Goal: Information Seeking & Learning: Find specific fact

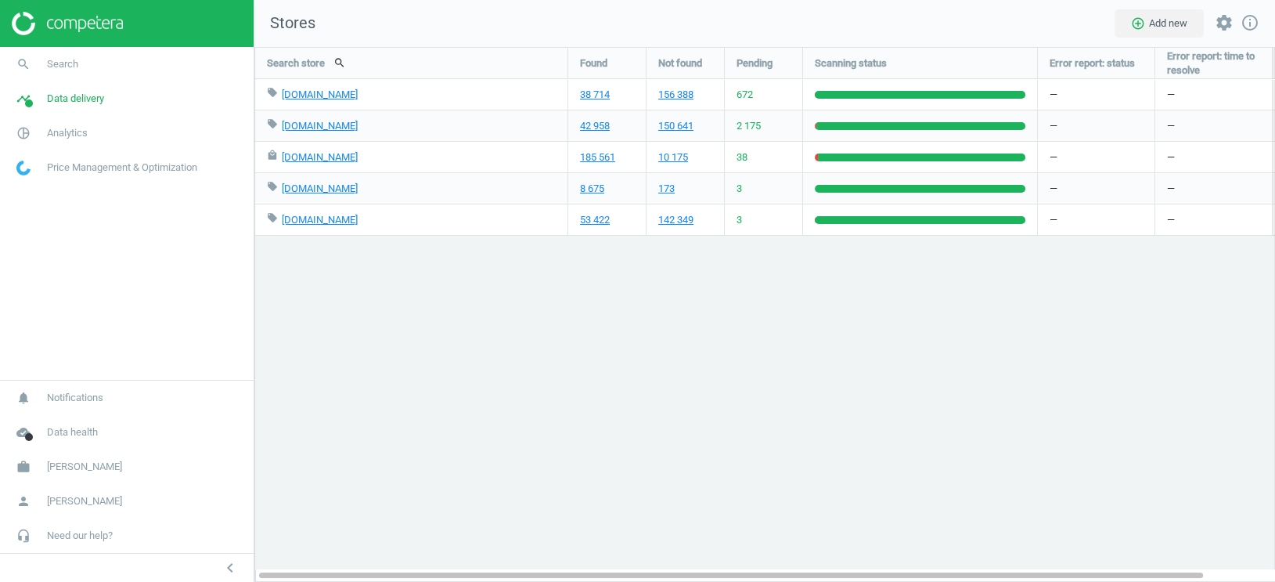
scroll to position [535, 1022]
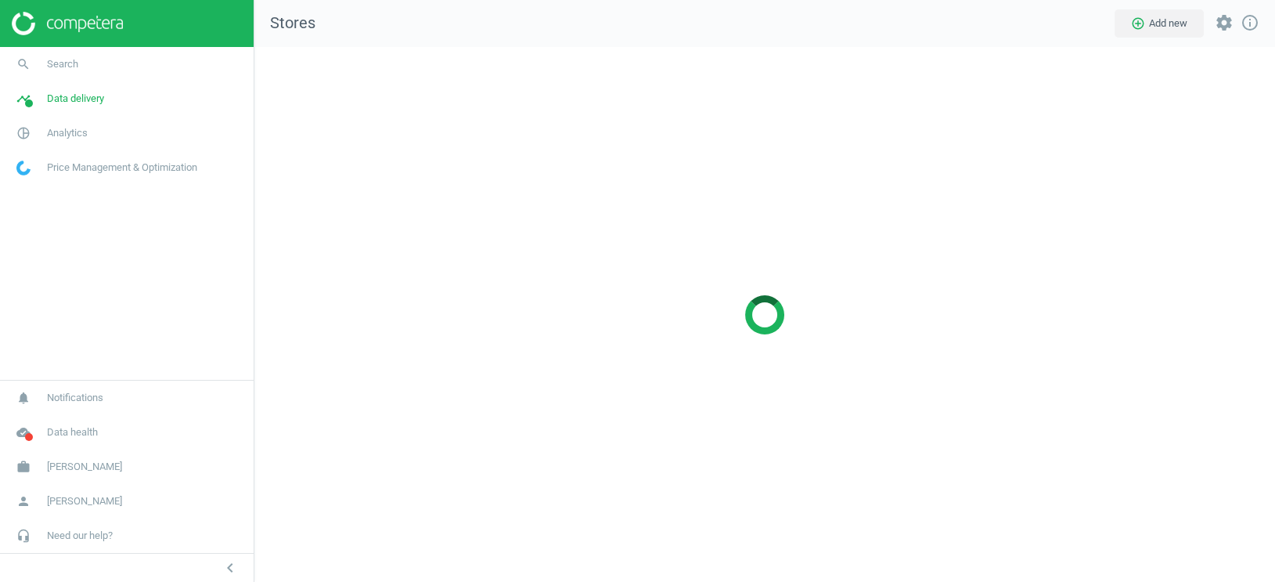
scroll to position [535, 1022]
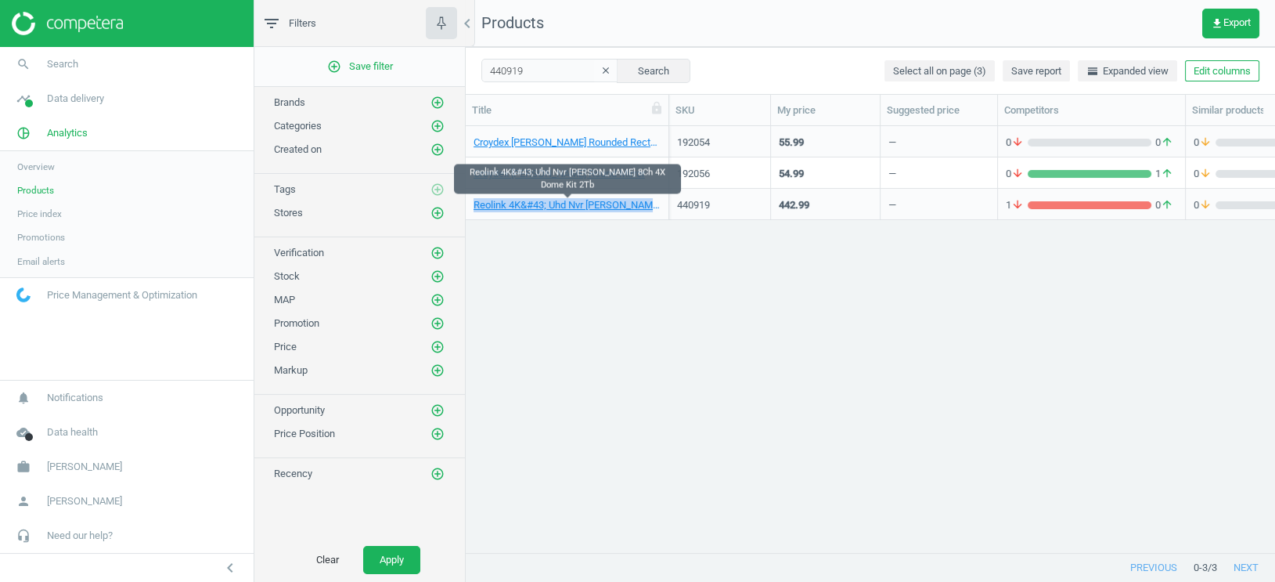
scroll to position [427, 809]
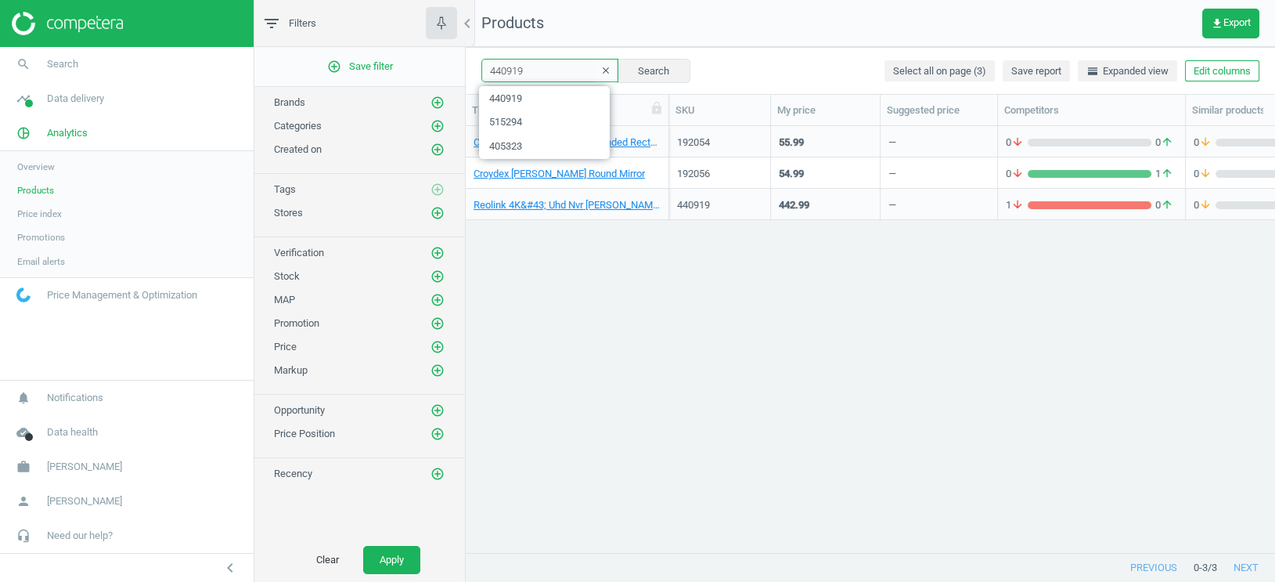
click at [511, 71] on input "440919" at bounding box center [549, 70] width 137 height 23
paste input "19257"
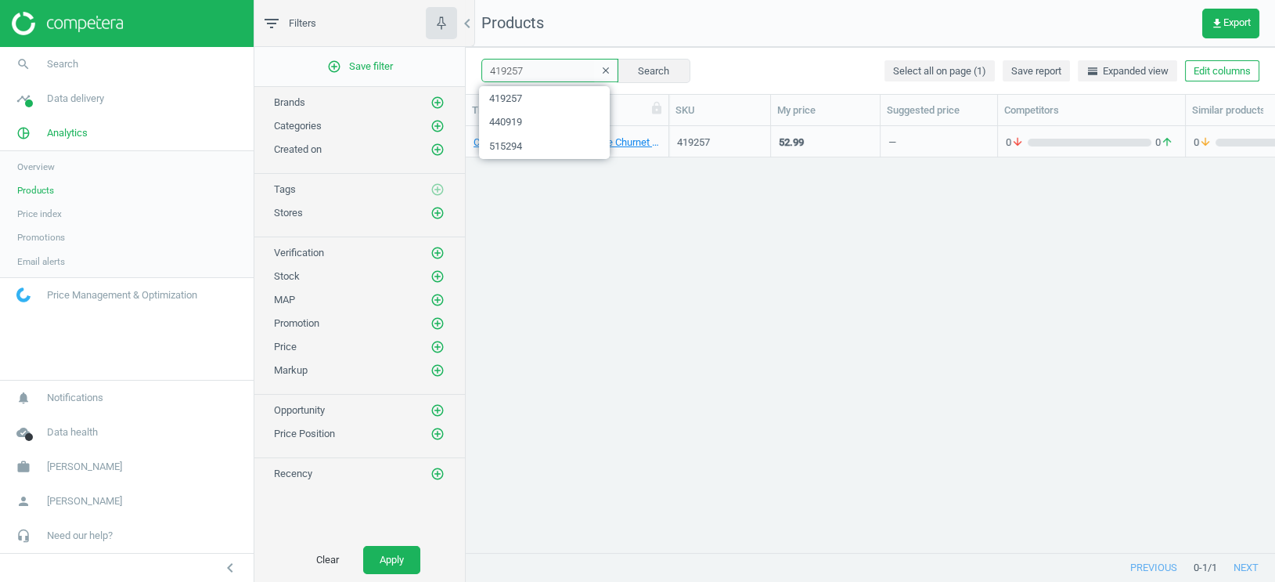
click at [515, 71] on input "419257" at bounding box center [549, 70] width 137 height 23
paste input "387491"
click at [644, 71] on button "Search" at bounding box center [654, 70] width 74 height 23
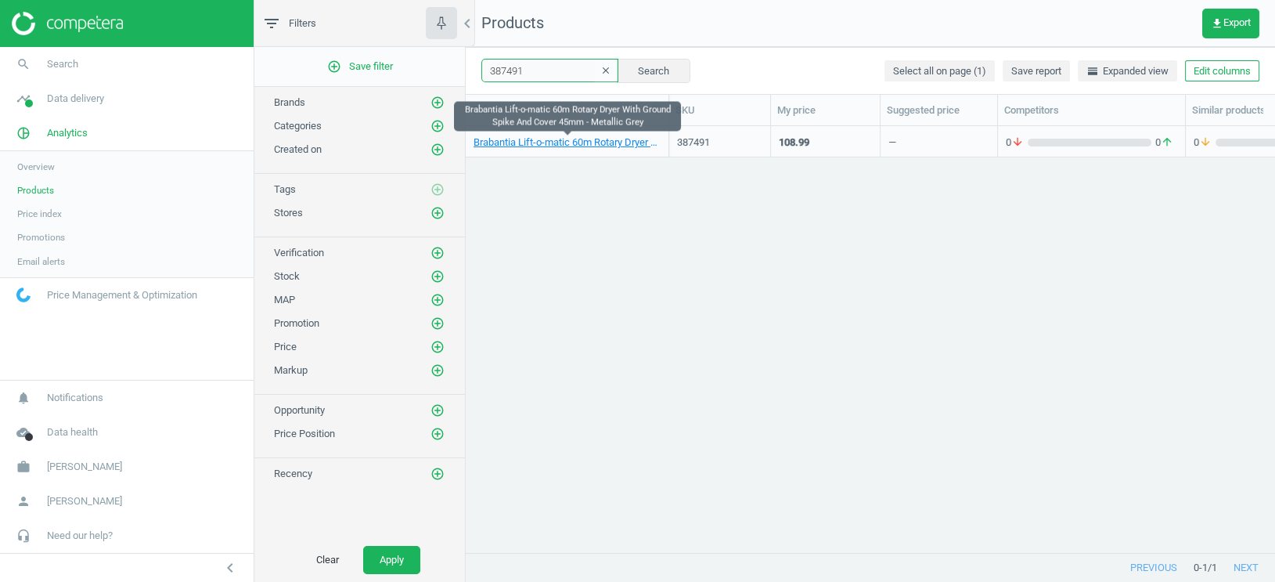
click at [512, 71] on input "387491" at bounding box center [549, 70] width 137 height 23
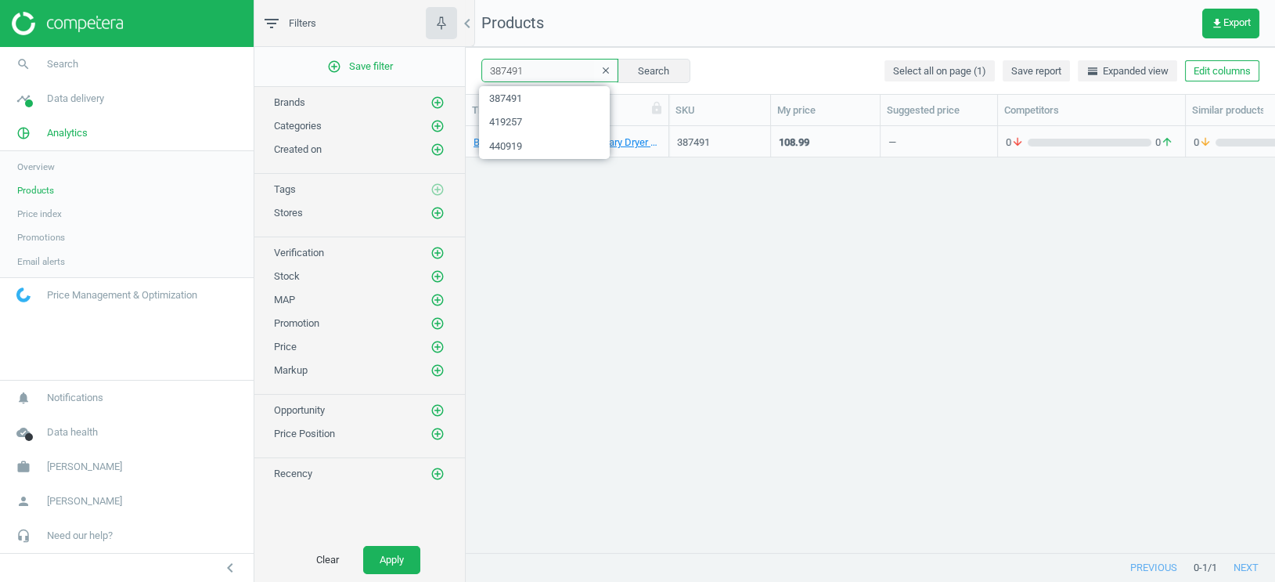
click at [512, 71] on input "387491" at bounding box center [549, 70] width 137 height 23
paste input "659794"
type input "659794"
click at [630, 69] on button "Search" at bounding box center [654, 70] width 74 height 23
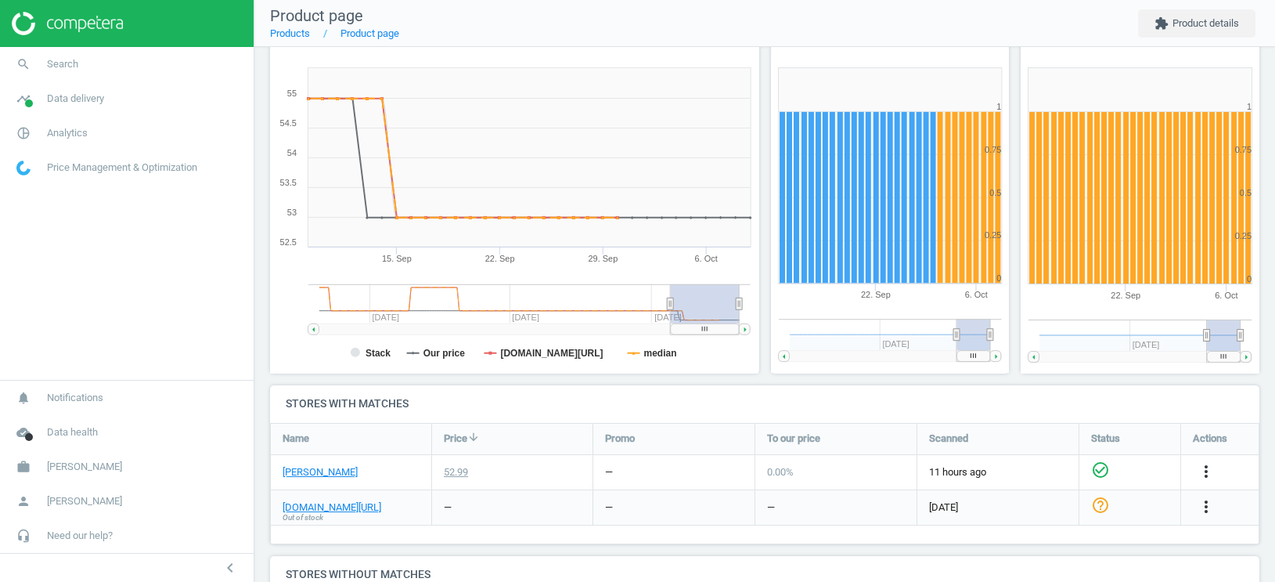
scroll to position [88, 0]
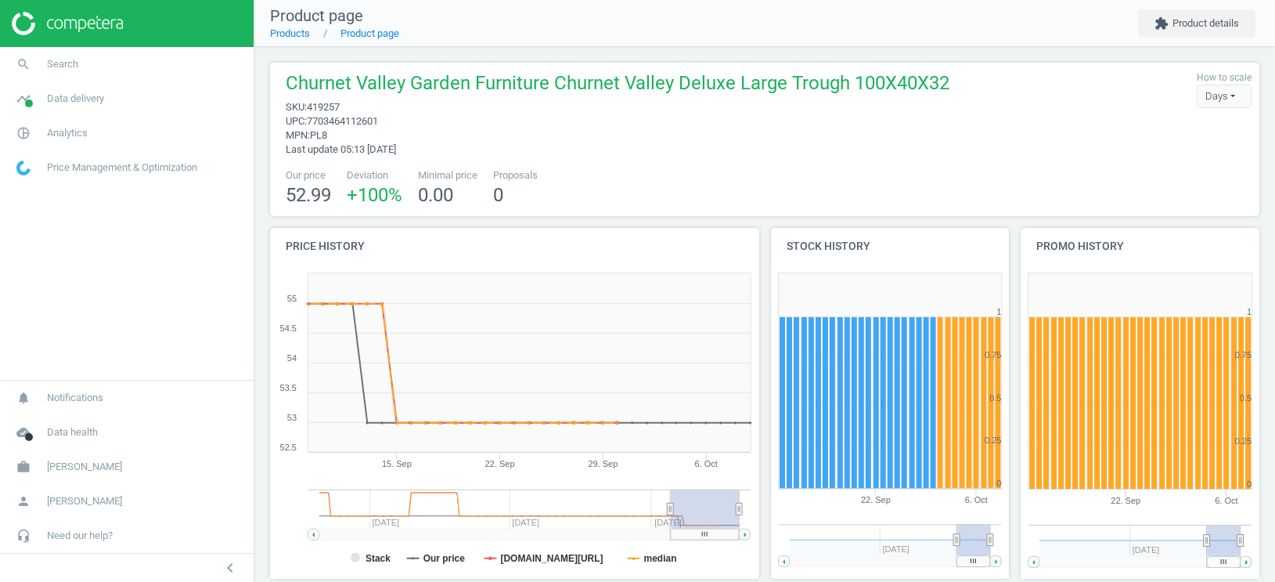
click at [330, 105] on span "419257" at bounding box center [323, 107] width 33 height 12
copy span "419257"
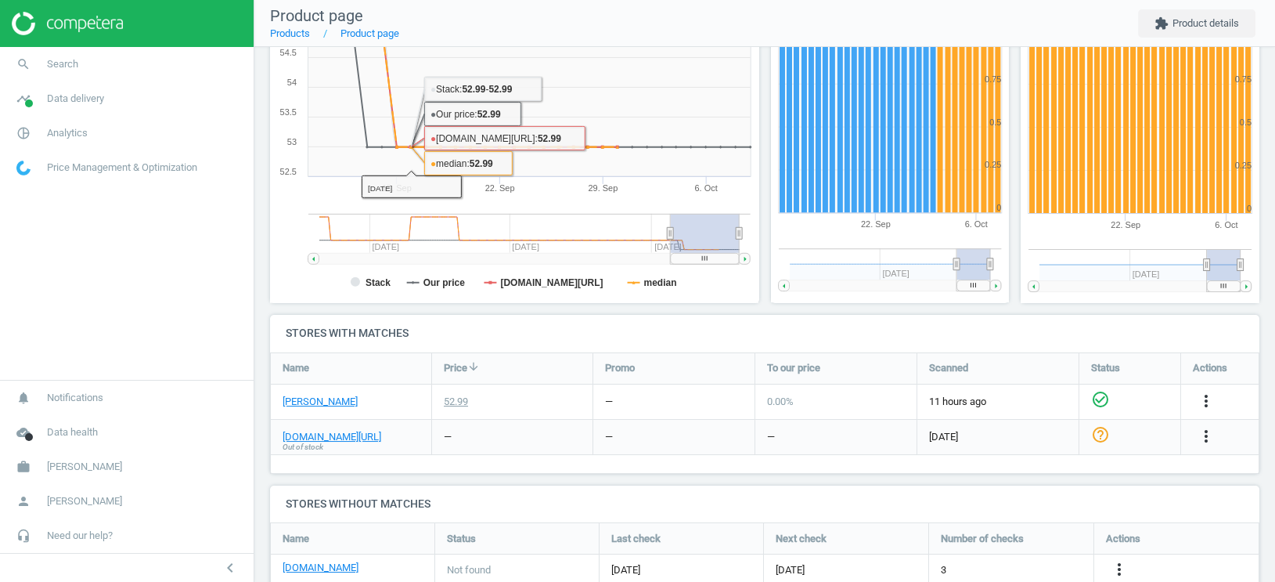
scroll to position [279, 0]
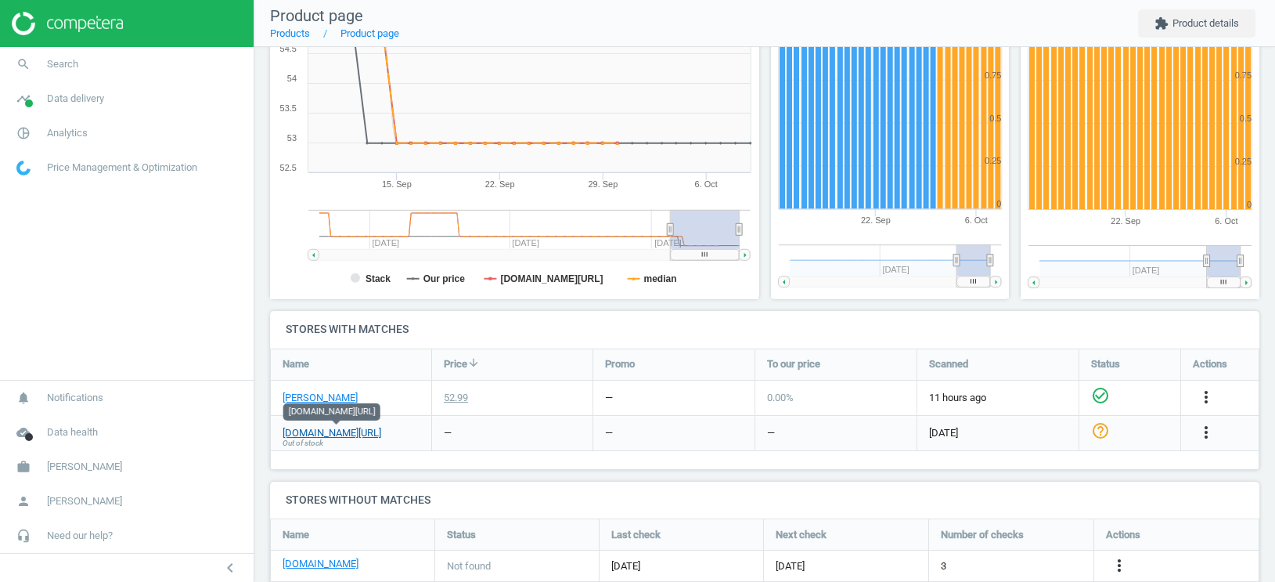
click at [341, 432] on link "google.co.uk/shopping" at bounding box center [332, 433] width 99 height 14
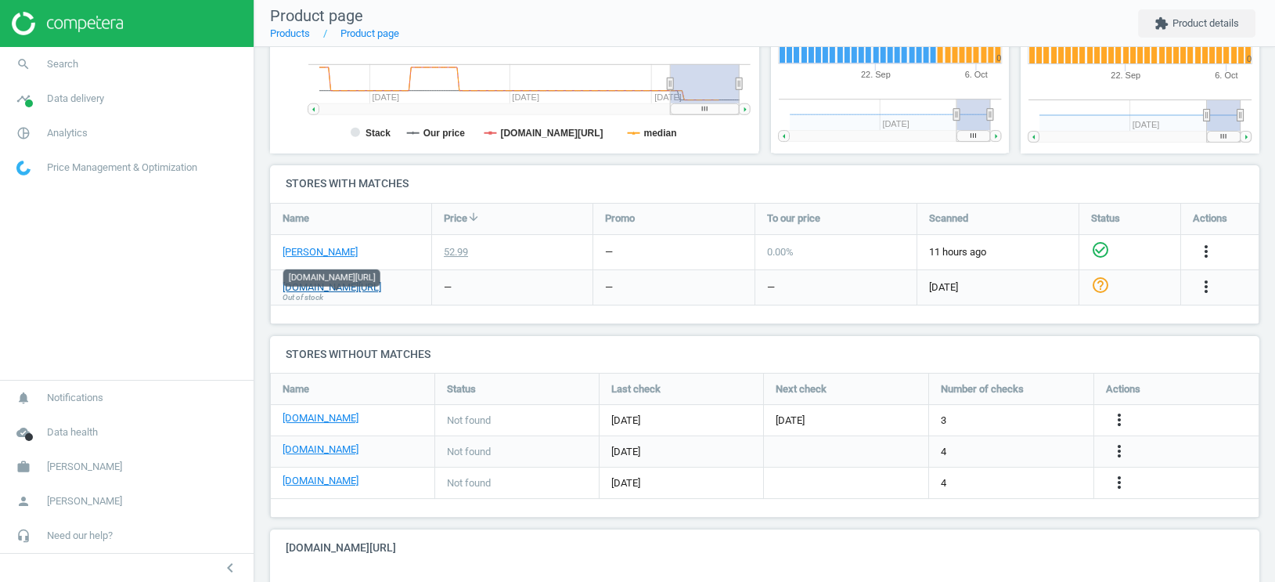
scroll to position [434, 0]
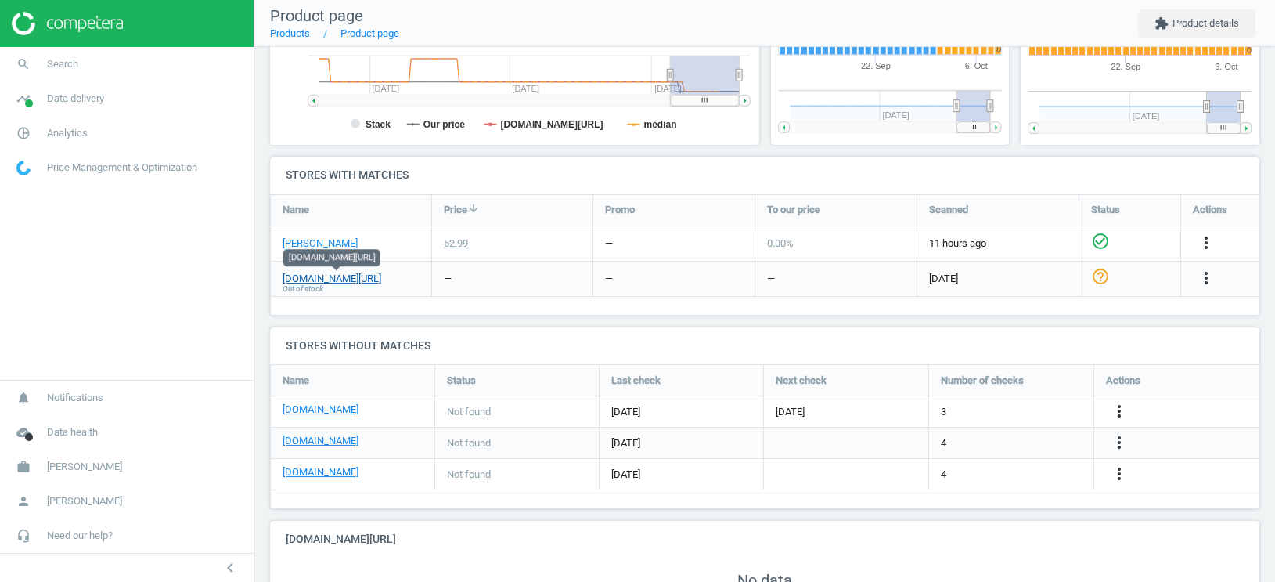
click at [362, 278] on link "google.co.uk/shopping" at bounding box center [332, 279] width 99 height 14
click at [315, 283] on span "Out of stock" at bounding box center [303, 288] width 41 height 11
click at [325, 277] on link "google.co.uk/shopping" at bounding box center [332, 279] width 99 height 14
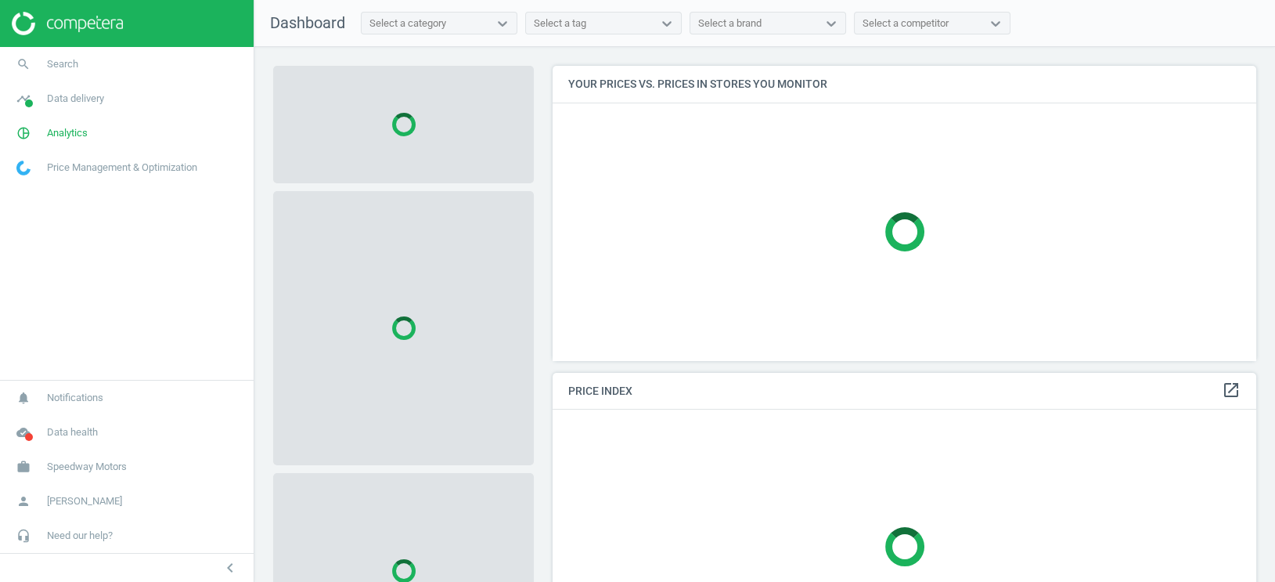
scroll to position [294, 704]
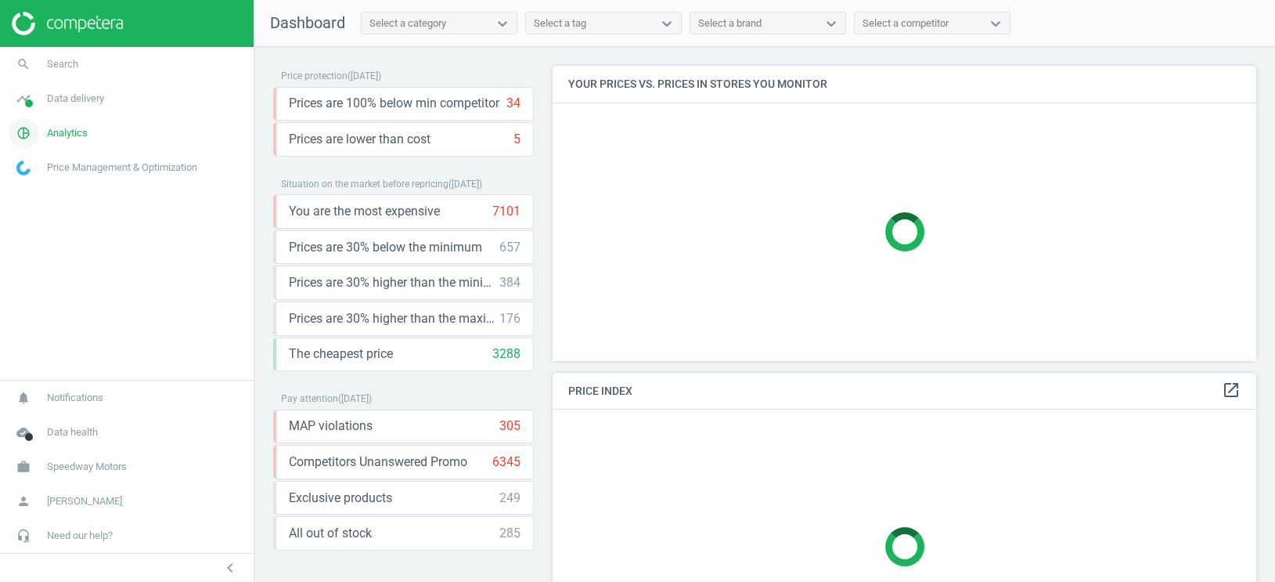
click at [65, 127] on span "Analytics" at bounding box center [67, 133] width 41 height 14
click at [40, 193] on span "Products" at bounding box center [35, 190] width 37 height 13
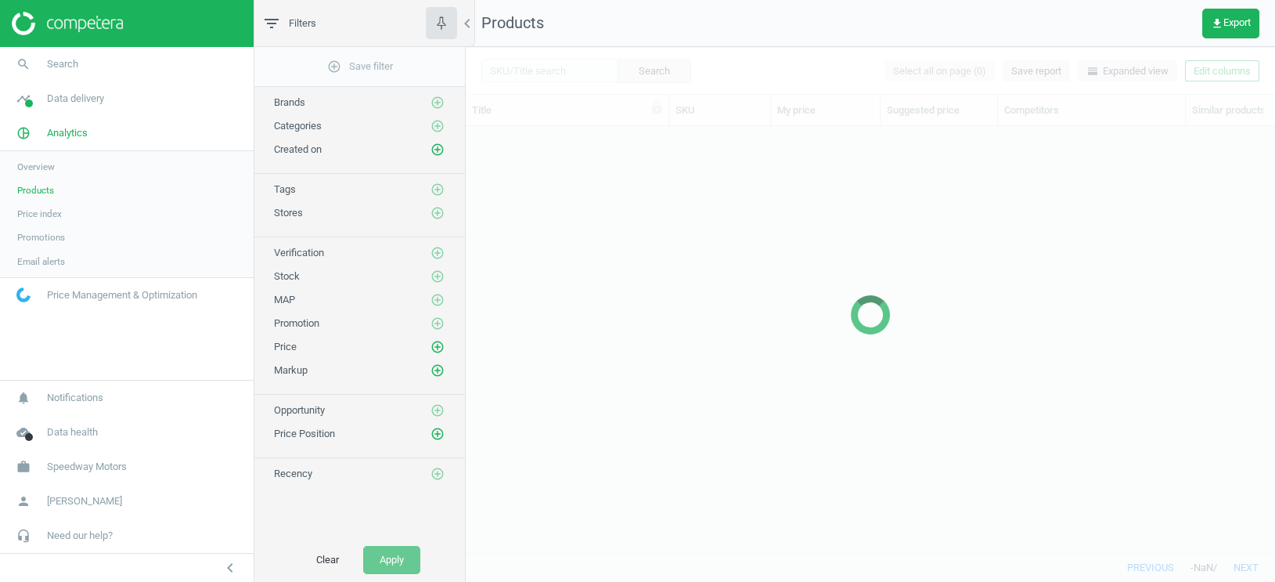
scroll to position [427, 809]
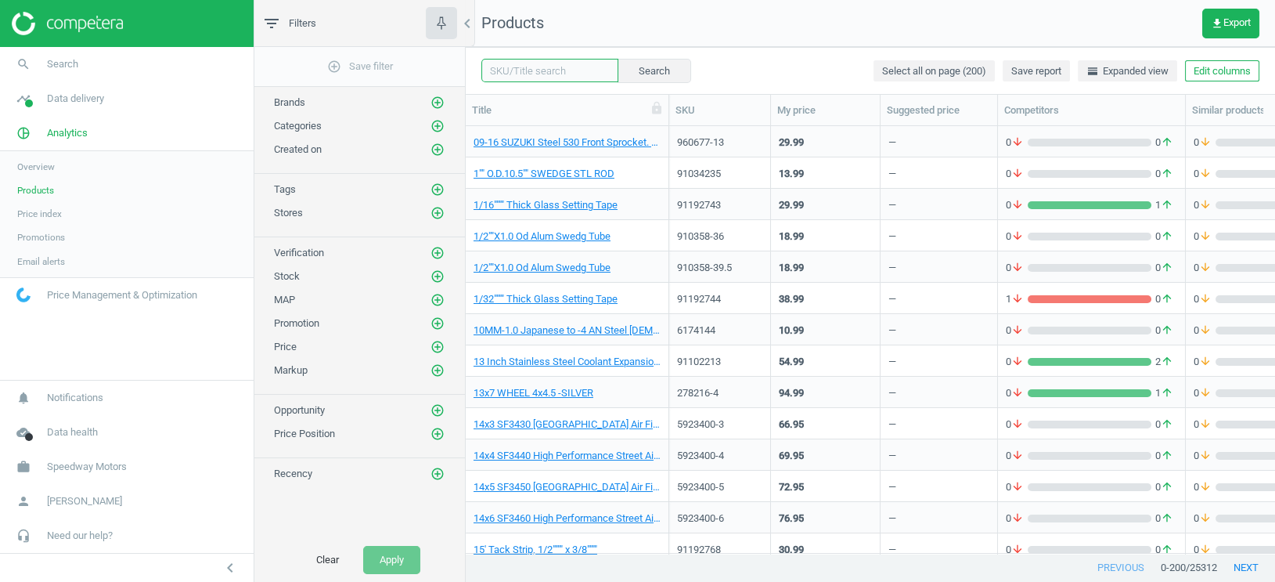
click at [559, 71] on input "text" at bounding box center [549, 70] width 137 height 23
paste input "1061021"
type input "1061021"
click at [640, 71] on button "Search" at bounding box center [654, 70] width 74 height 23
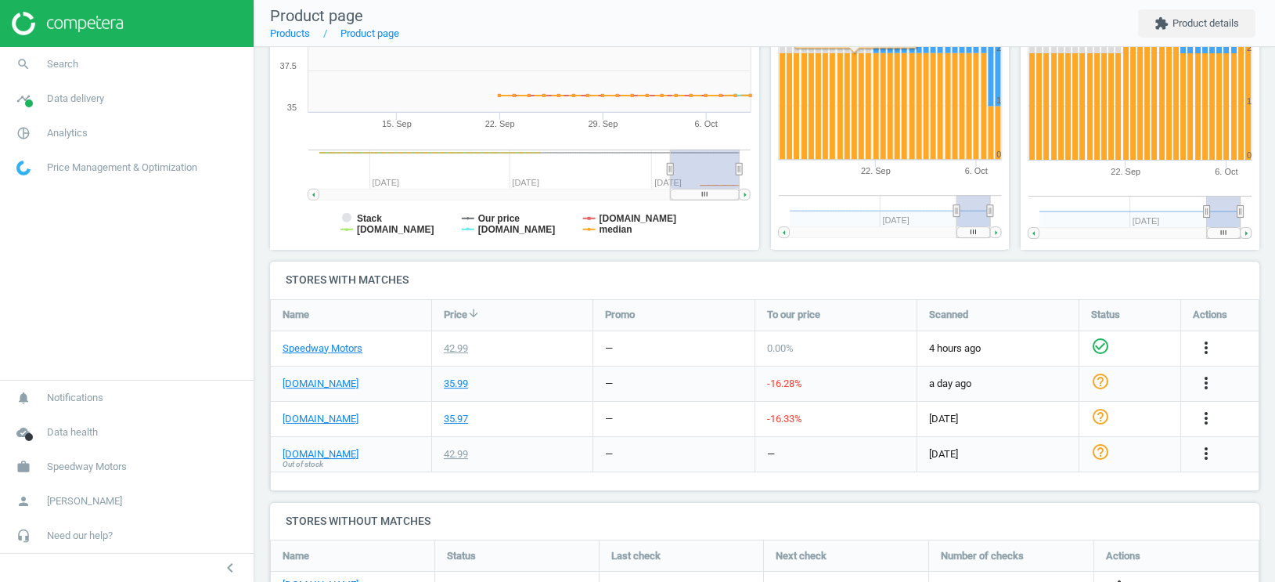
scroll to position [380, 0]
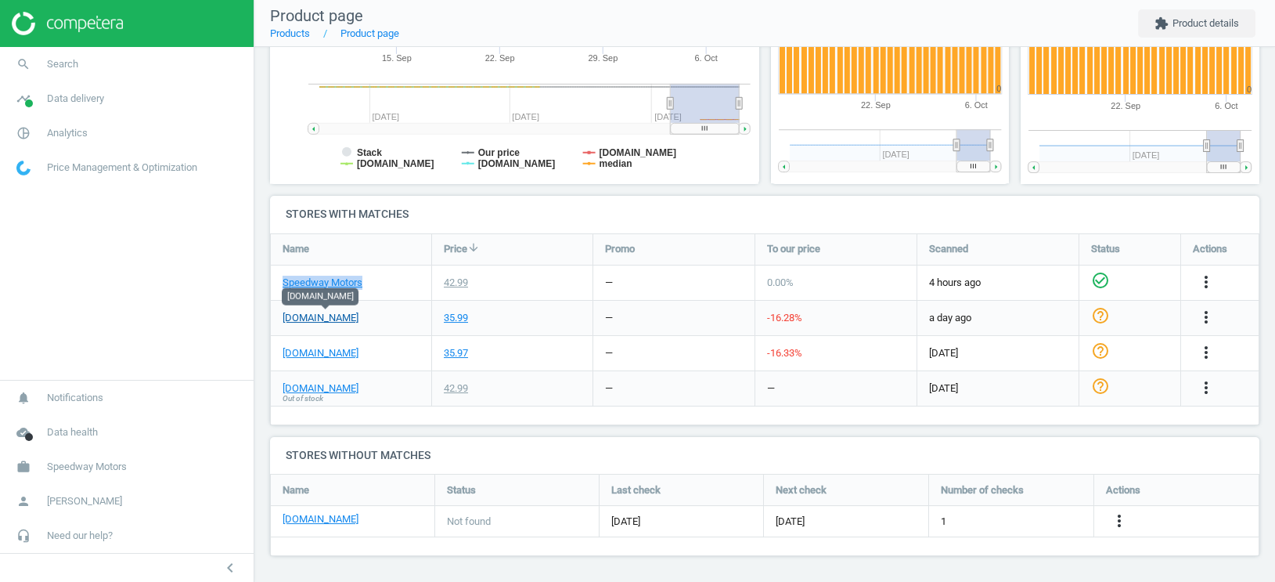
click at [341, 318] on link "summitracing.com" at bounding box center [321, 318] width 76 height 14
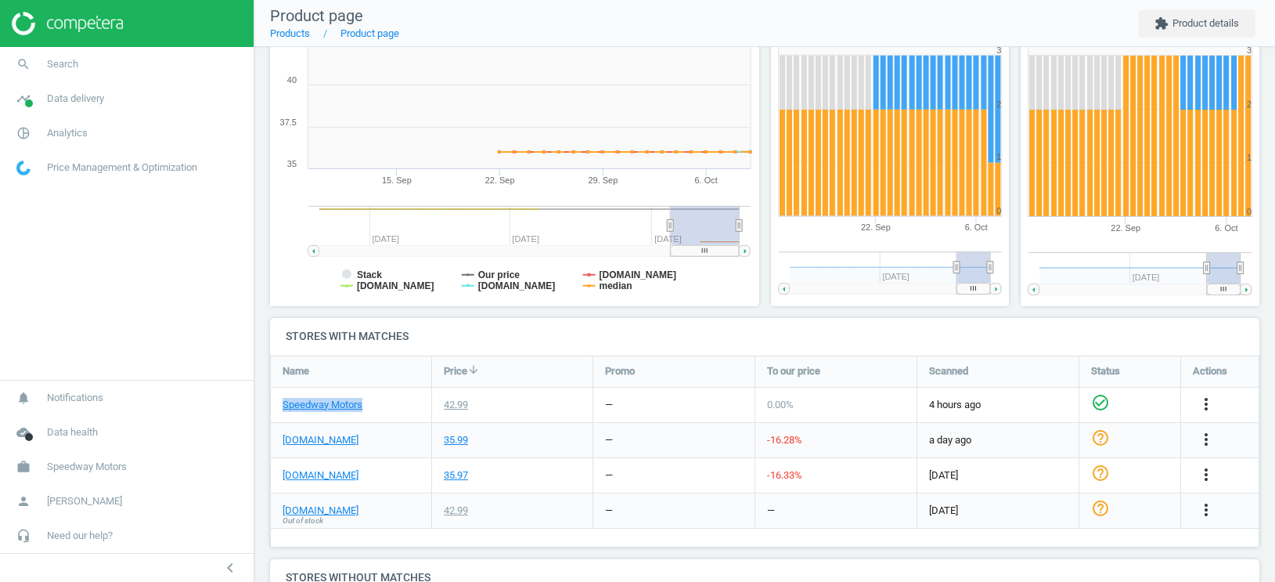
scroll to position [253, 0]
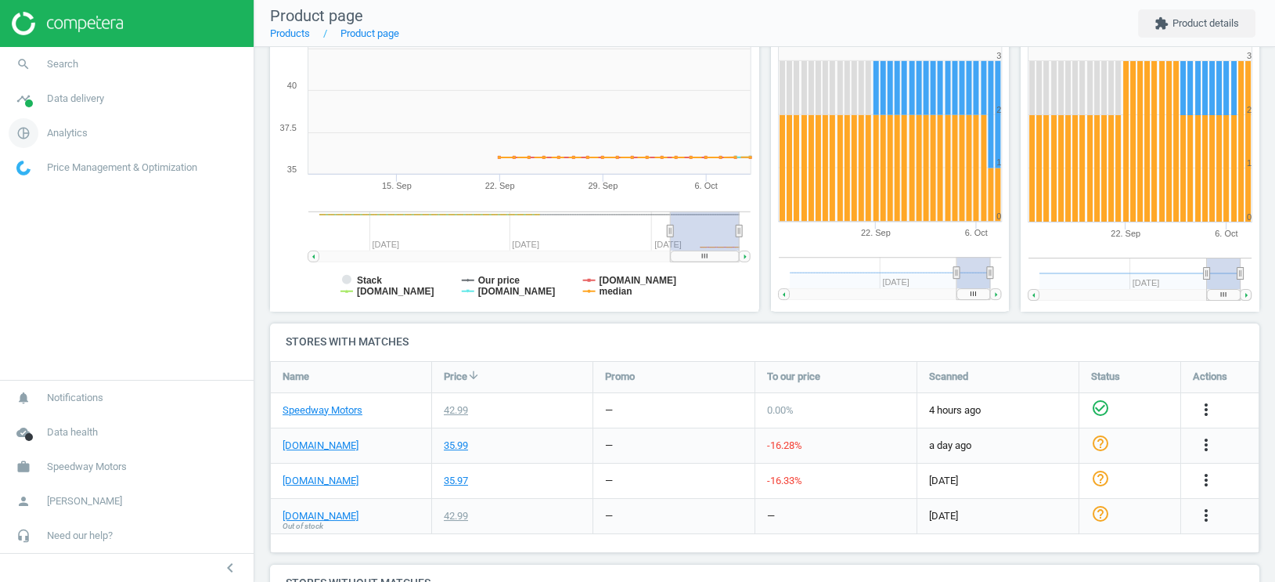
click at [78, 132] on span "Analytics" at bounding box center [67, 133] width 41 height 14
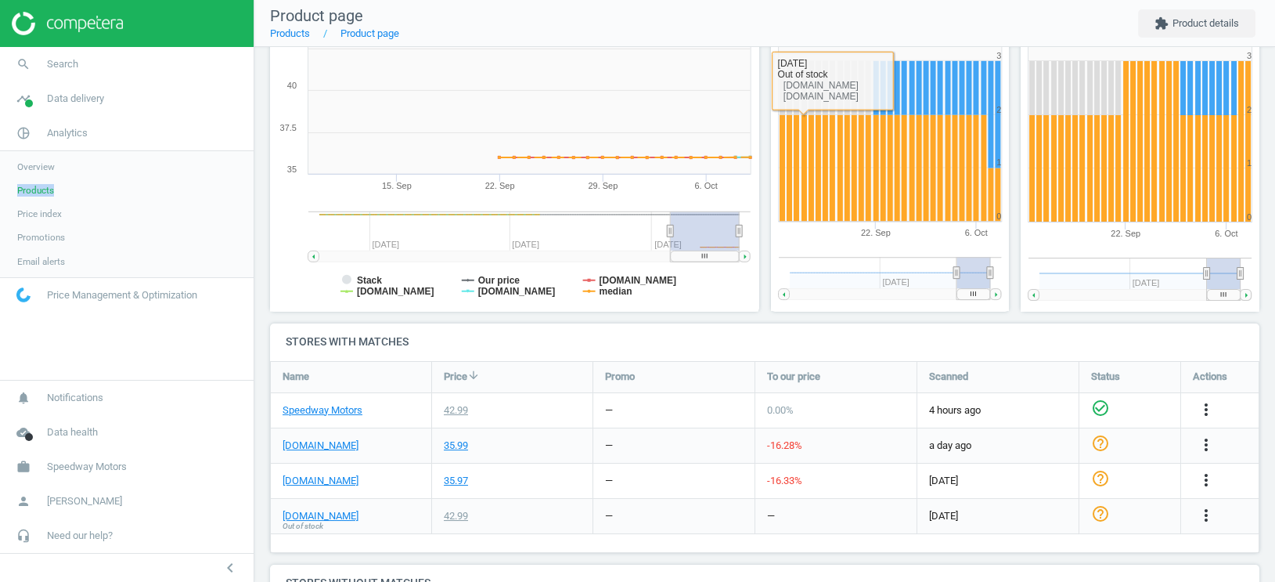
scroll to position [0, 0]
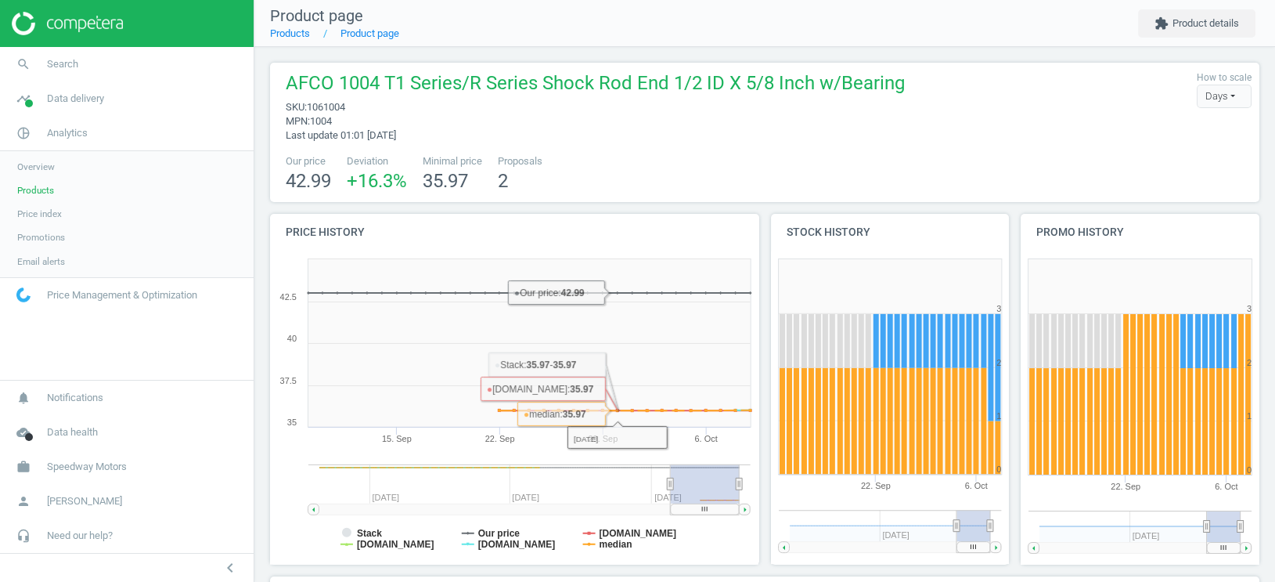
click at [333, 106] on span "1061004" at bounding box center [326, 107] width 38 height 12
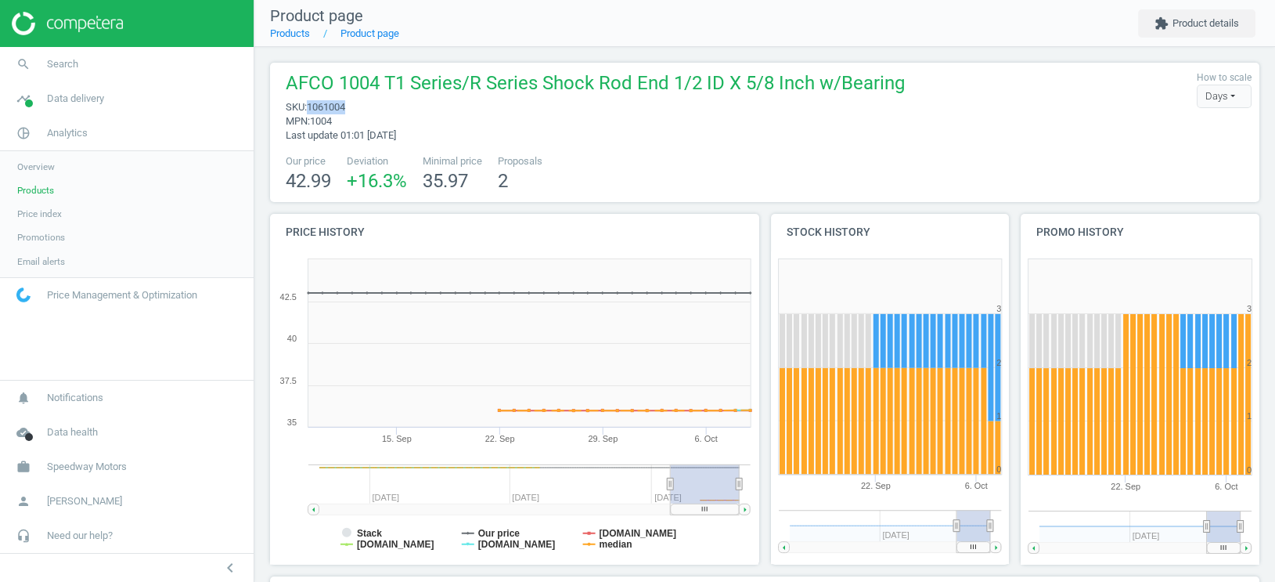
click at [333, 106] on span "1061004" at bounding box center [326, 107] width 38 height 12
copy span "1061004"
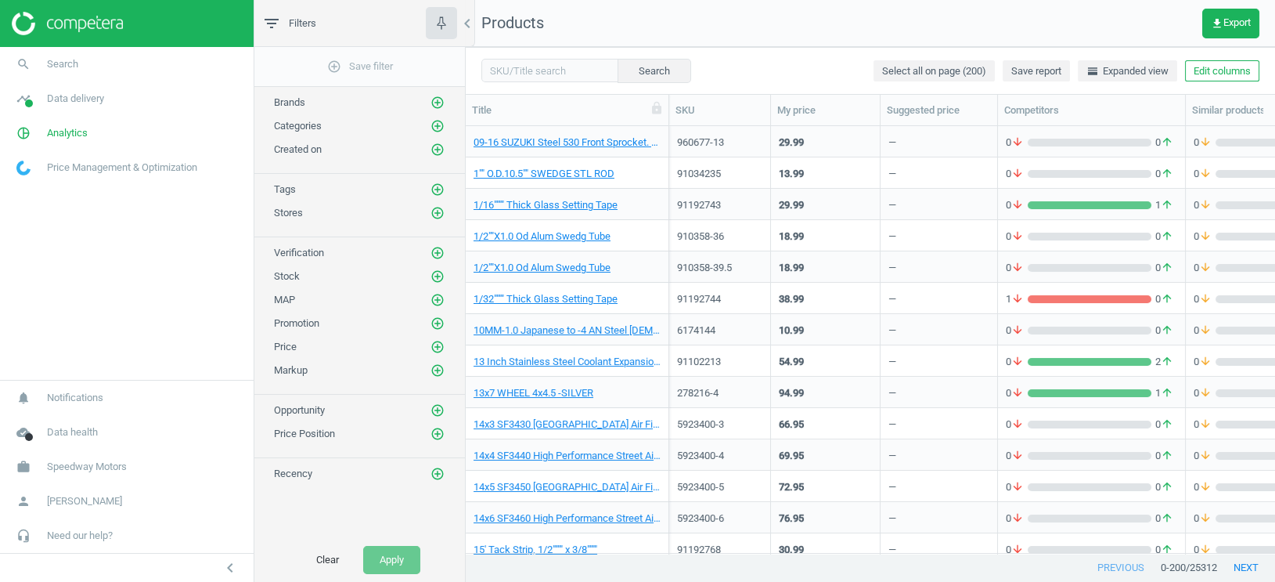
scroll to position [1, 1]
click at [521, 79] on input "text" at bounding box center [549, 70] width 137 height 23
paste input "1061004"
type input "1061004"
click at [643, 72] on button "Search" at bounding box center [654, 70] width 74 height 23
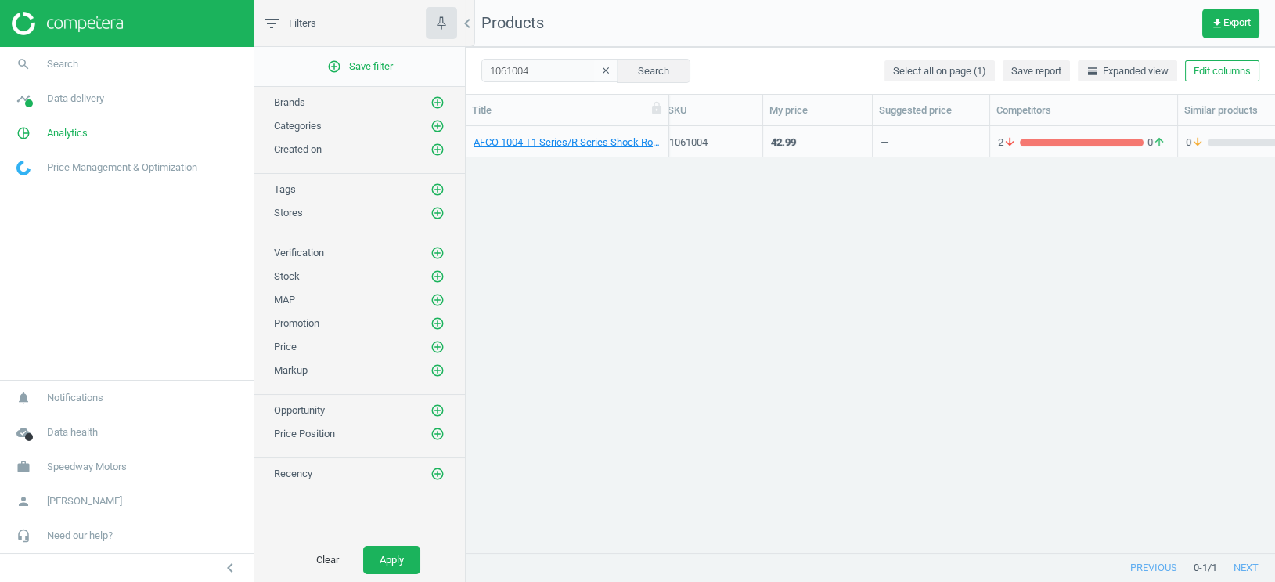
scroll to position [0, 392]
